Goal: Transaction & Acquisition: Purchase product/service

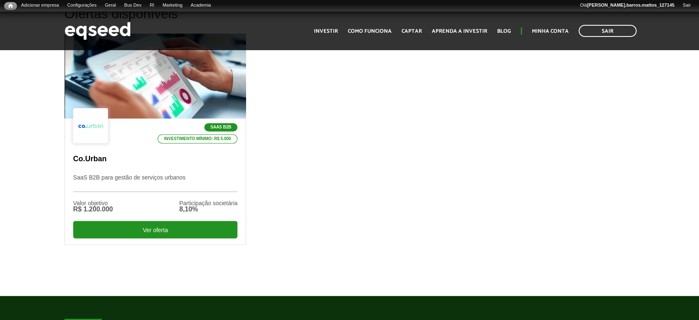
drag, startPoint x: 701, startPoint y: 29, endPoint x: 702, endPoint y: 62, distance: 32.7
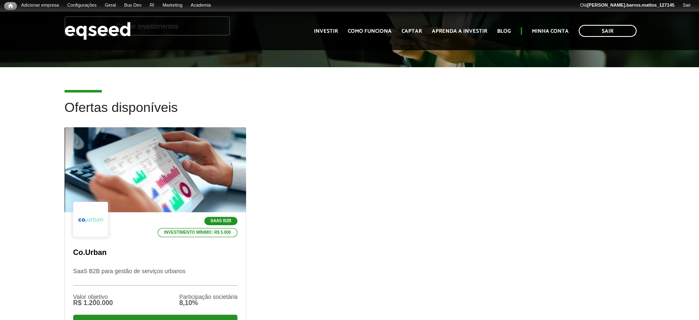
scroll to position [176, 0]
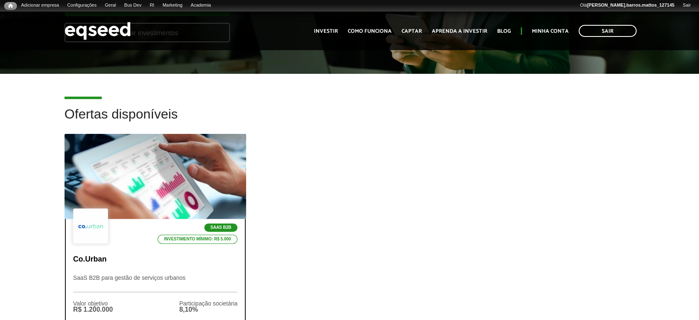
click at [180, 170] on div at bounding box center [155, 176] width 218 height 102
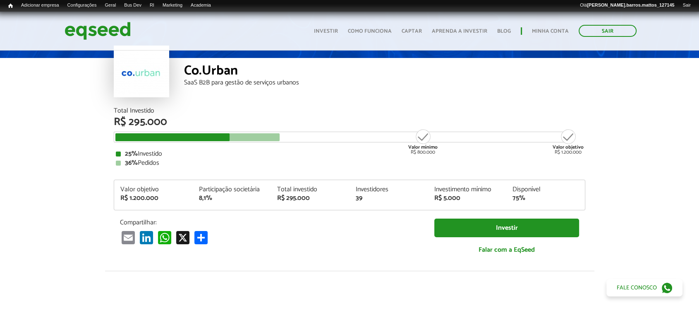
scroll to position [39, 0]
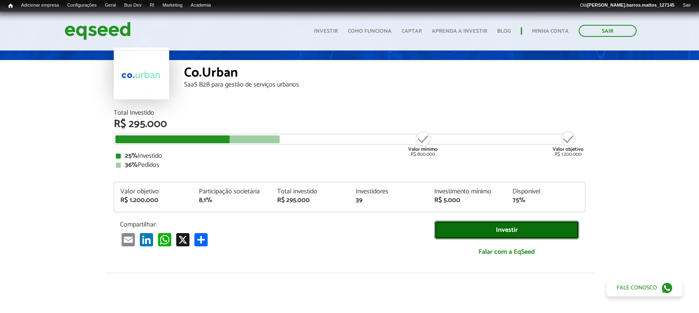
click at [463, 225] on link "Investir" at bounding box center [507, 230] width 145 height 19
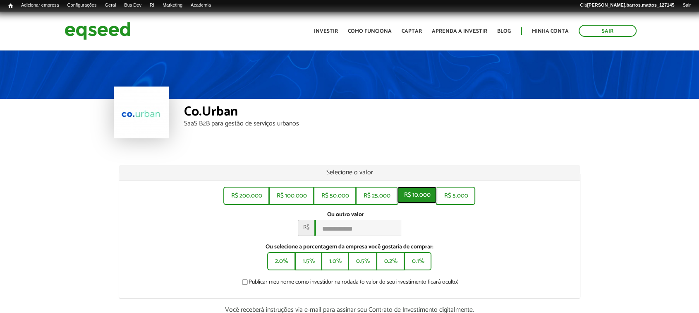
click at [419, 195] on button "R$ 10.000" at bounding box center [417, 195] width 40 height 17
type input "******"
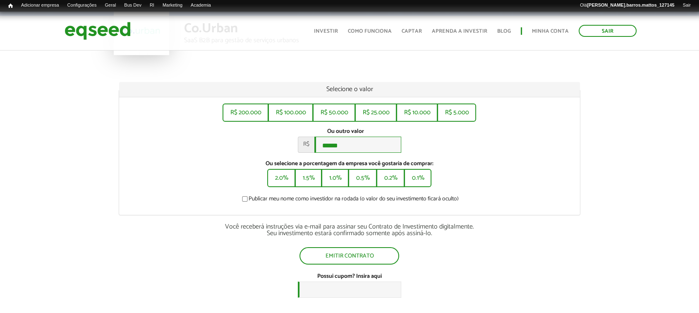
scroll to position [84, 0]
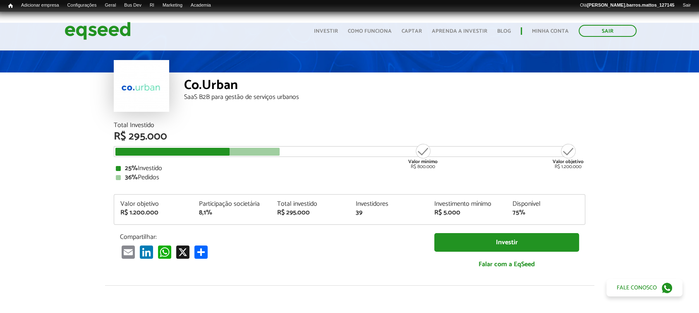
scroll to position [39, 0]
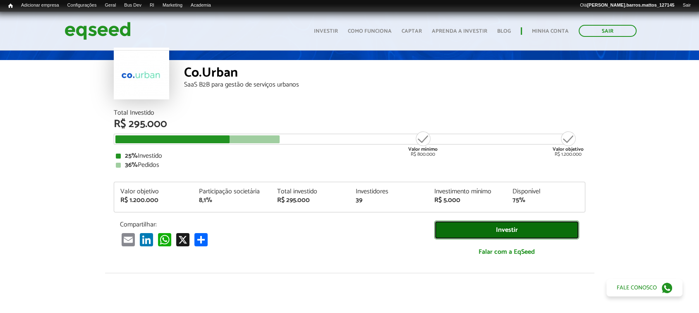
click at [539, 231] on link "Investir" at bounding box center [507, 230] width 145 height 19
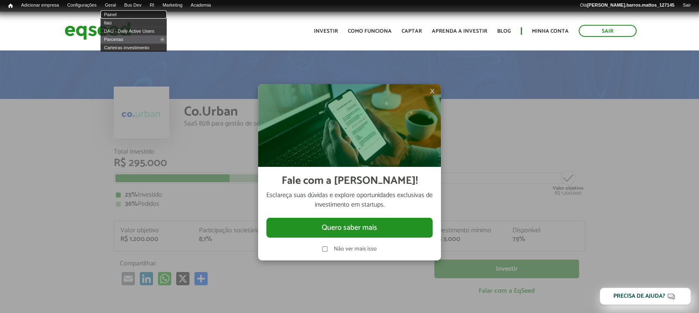
click at [119, 16] on link "Painel" at bounding box center [134, 14] width 66 height 8
